Goal: Task Accomplishment & Management: Use online tool/utility

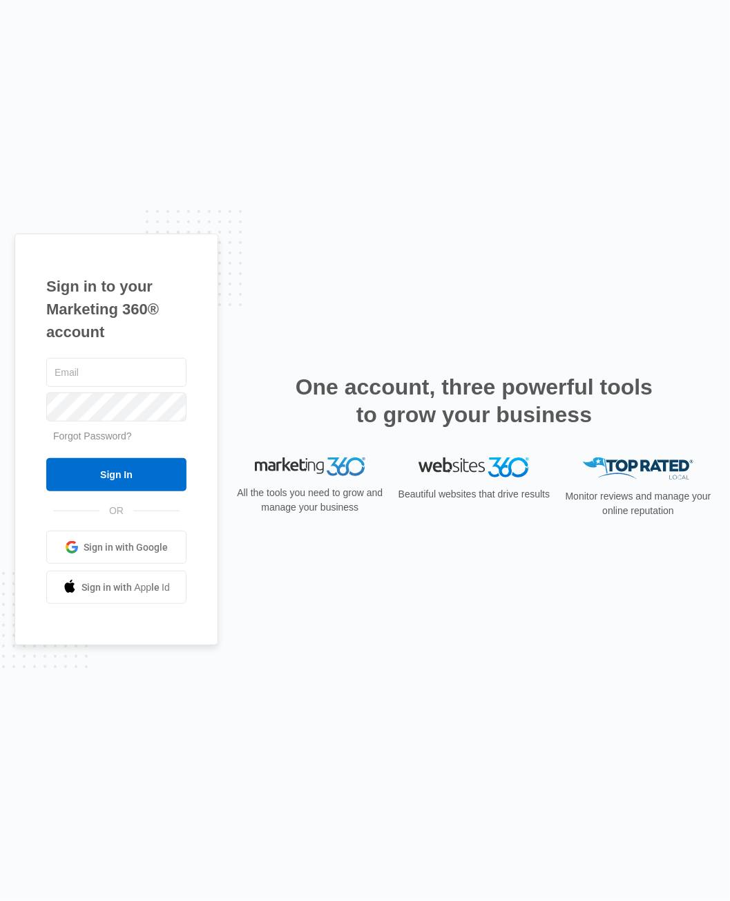
type input "[PERSON_NAME][EMAIL_ADDRESS][PERSON_NAME][DOMAIN_NAME]"
click at [152, 478] on input "Sign In" at bounding box center [116, 474] width 140 height 33
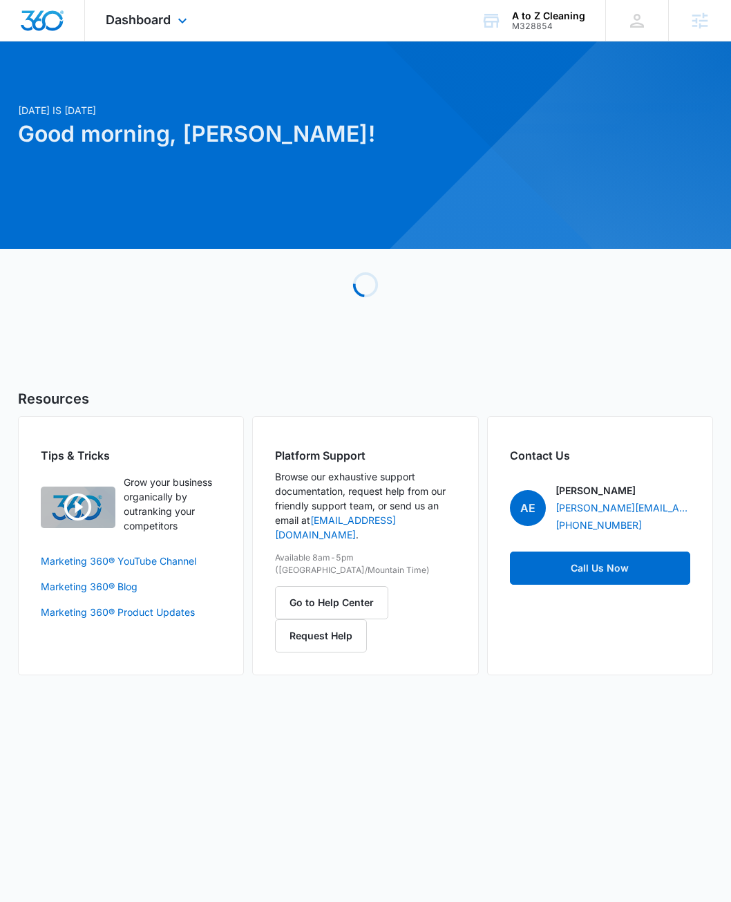
click at [91, 16] on div "Dashboard Apps Reputation Websites Forms CRM Email Social Content Ads Intellige…" at bounding box center [148, 20] width 126 height 41
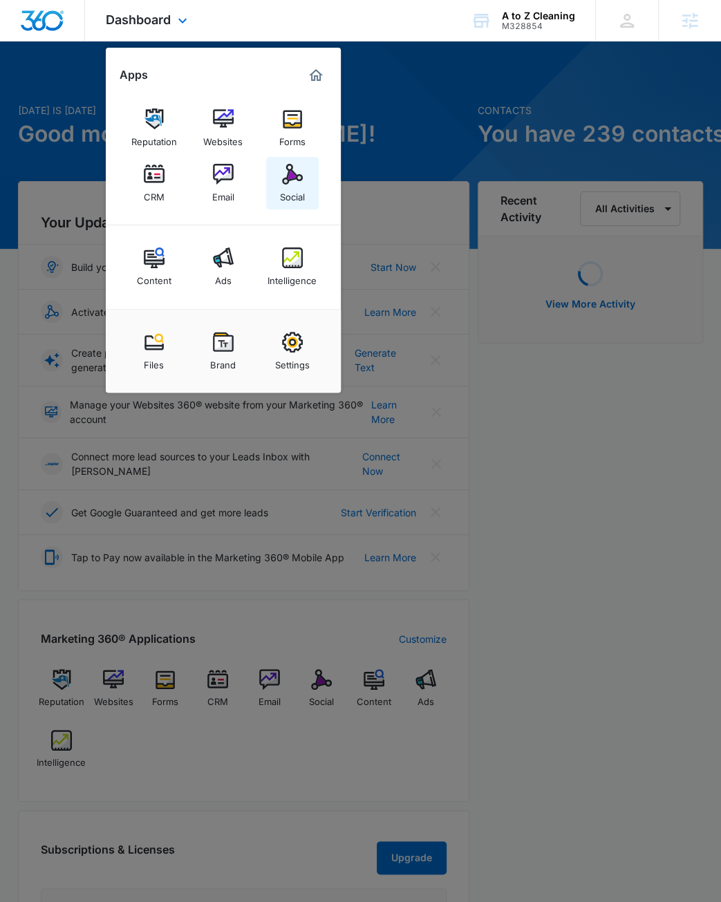
click at [294, 197] on div "Social" at bounding box center [292, 193] width 25 height 18
